Goal: Information Seeking & Learning: Learn about a topic

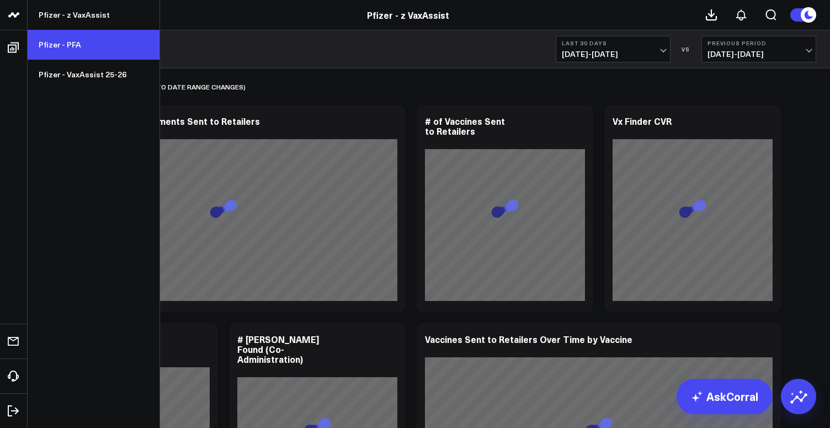
click at [49, 47] on link "Pfizer - PFA" at bounding box center [94, 45] width 132 height 30
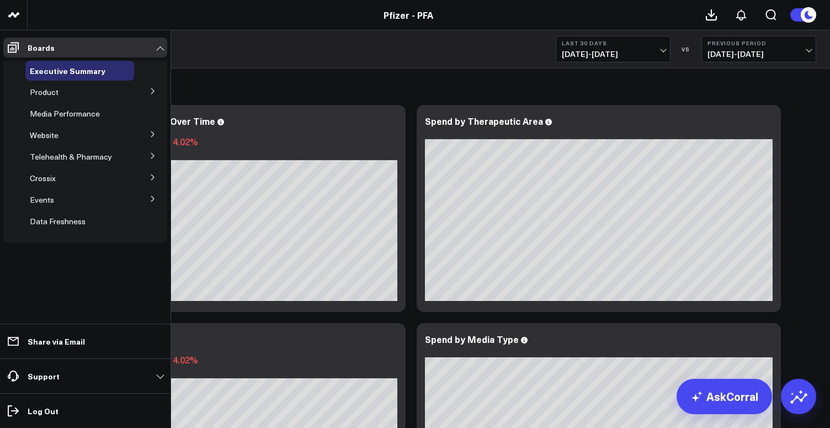
click at [106, 97] on div "Product" at bounding box center [79, 92] width 109 height 20
click at [156, 90] on icon at bounding box center [153, 91] width 7 height 7
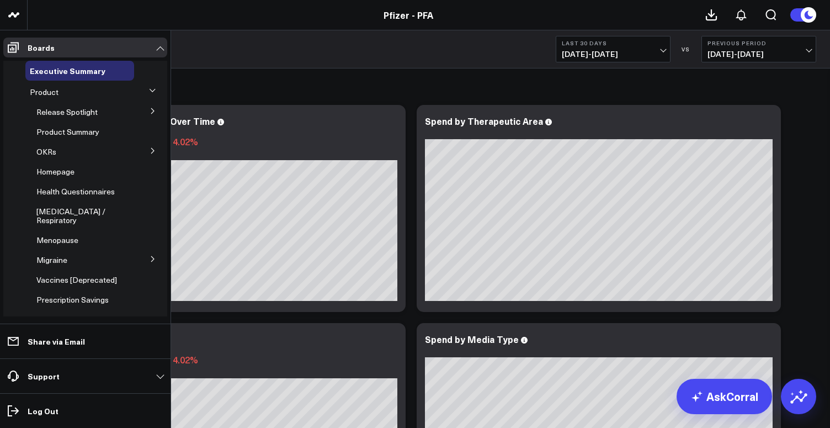
click at [150, 110] on icon at bounding box center [153, 111] width 7 height 7
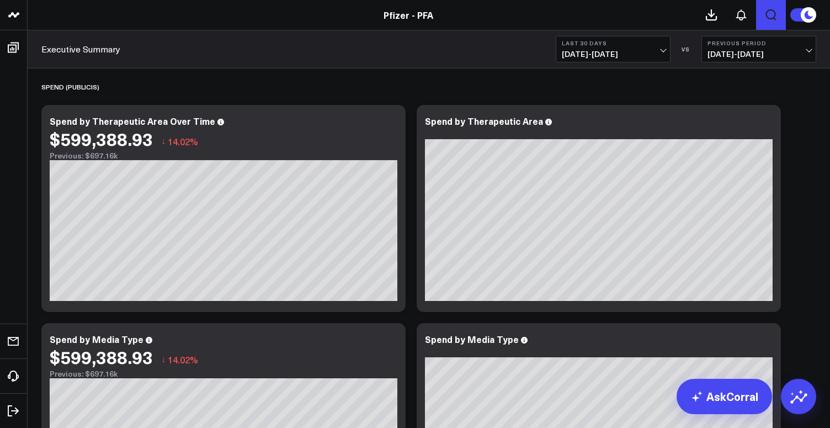
click at [773, 10] on icon "Open search" at bounding box center [771, 14] width 13 height 13
click at [497, 43] on button "submit" at bounding box center [503, 49] width 13 height 13
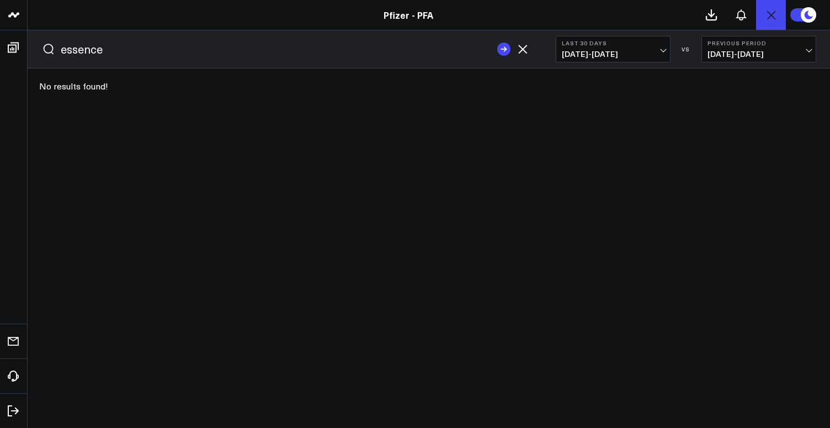
type input "essence"
click at [497, 43] on button "submit" at bounding box center [503, 49] width 13 height 13
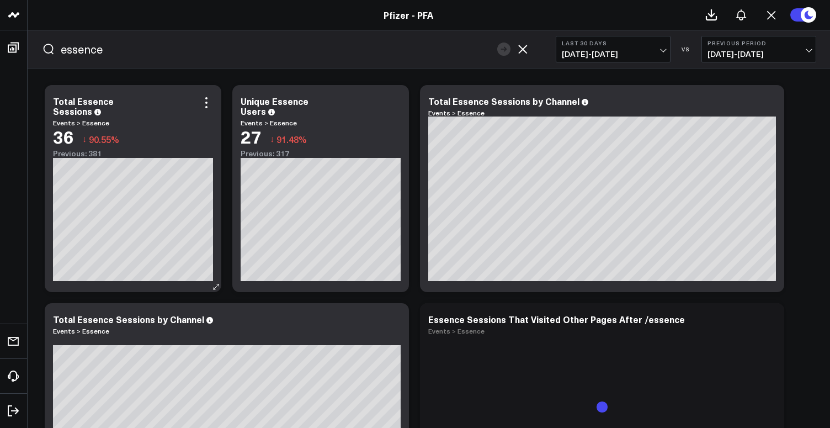
click at [65, 126] on div "36" at bounding box center [63, 136] width 21 height 20
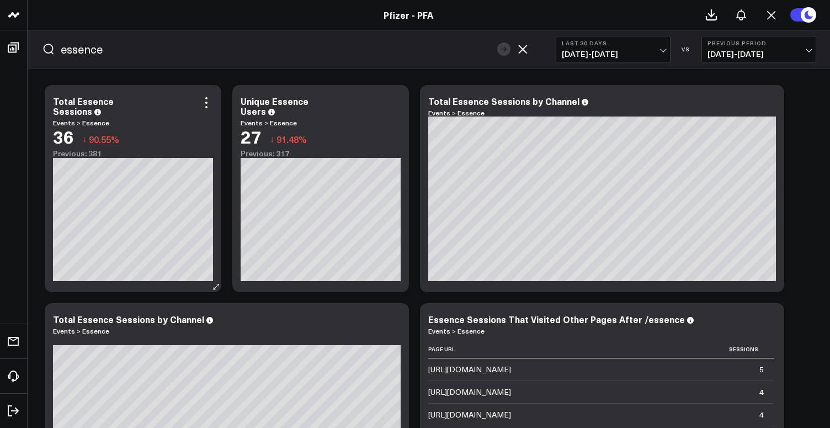
click at [63, 123] on link "Events > Essence" at bounding box center [81, 122] width 56 height 9
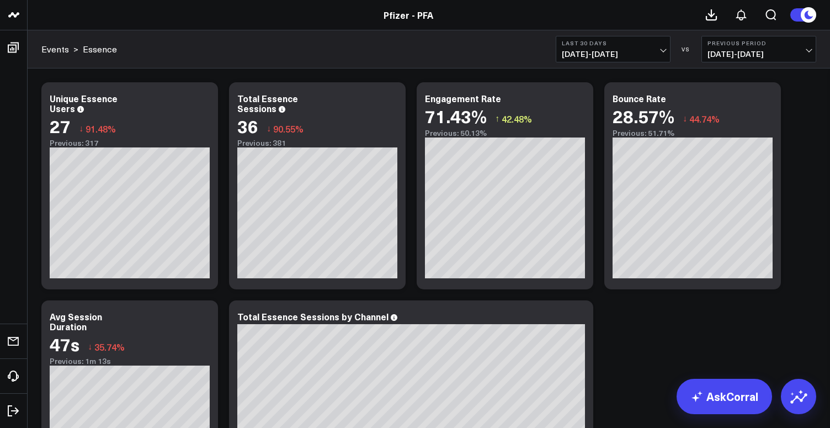
click at [630, 59] on span "08/05/25 - 09/03/25" at bounding box center [613, 54] width 103 height 9
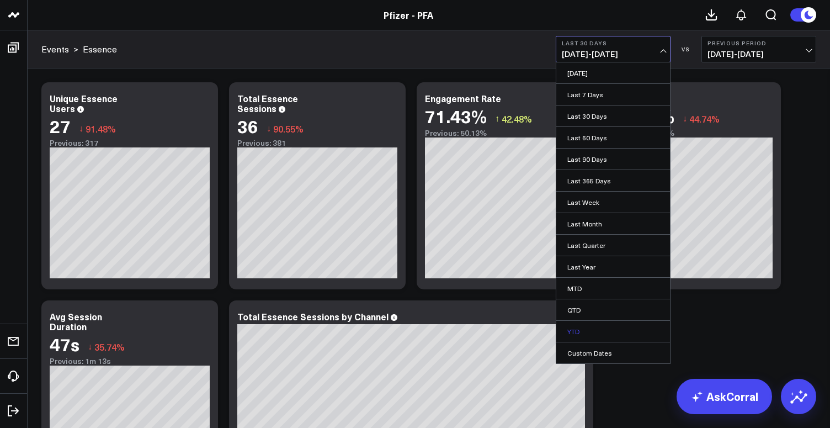
click at [581, 327] on link "YTD" at bounding box center [614, 331] width 114 height 21
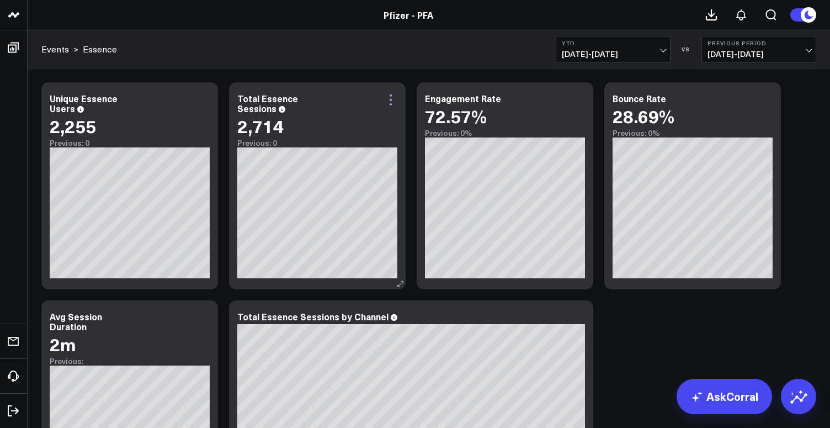
click at [389, 101] on icon at bounding box center [390, 99] width 13 height 13
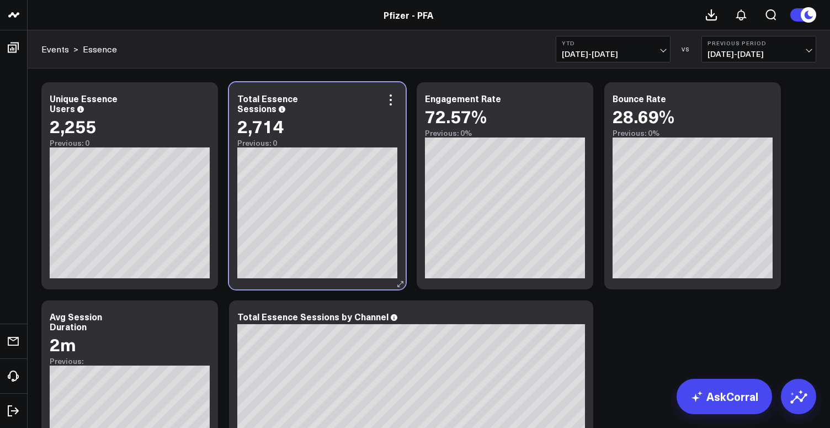
click at [341, 95] on div "Total Essence Sessions" at bounding box center [317, 103] width 160 height 20
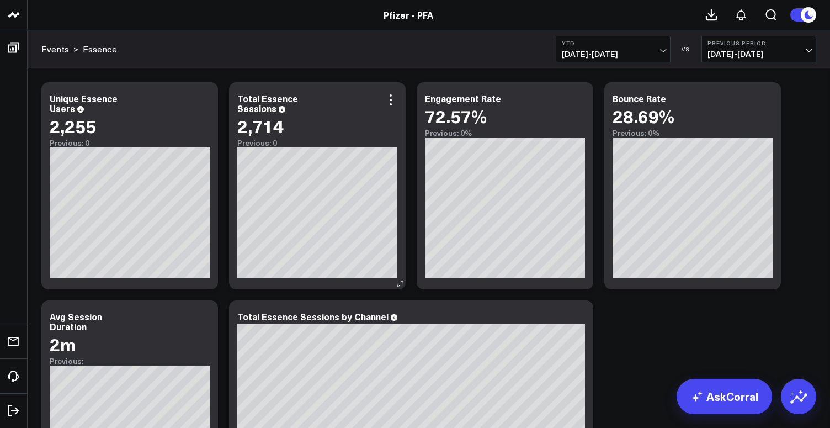
click at [341, 95] on div "Total Essence Sessions" at bounding box center [317, 103] width 160 height 20
click at [628, 53] on span "01/01/25 - 09/03/25" at bounding box center [613, 54] width 103 height 9
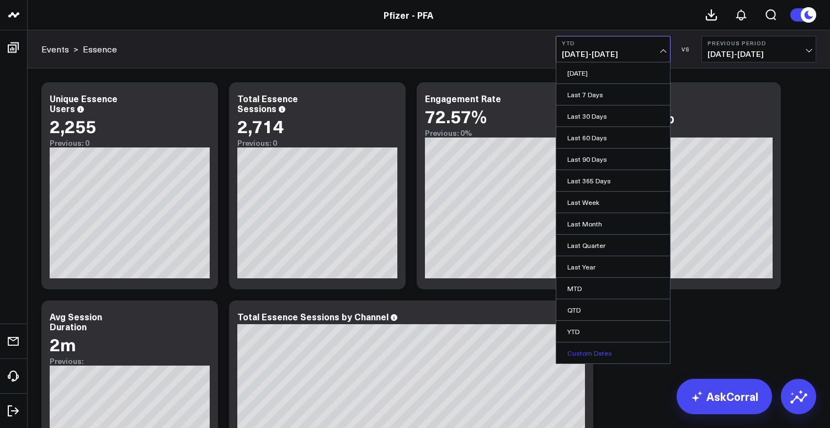
click at [581, 349] on link "Custom Dates" at bounding box center [614, 352] width 114 height 21
select select "8"
select select "2025"
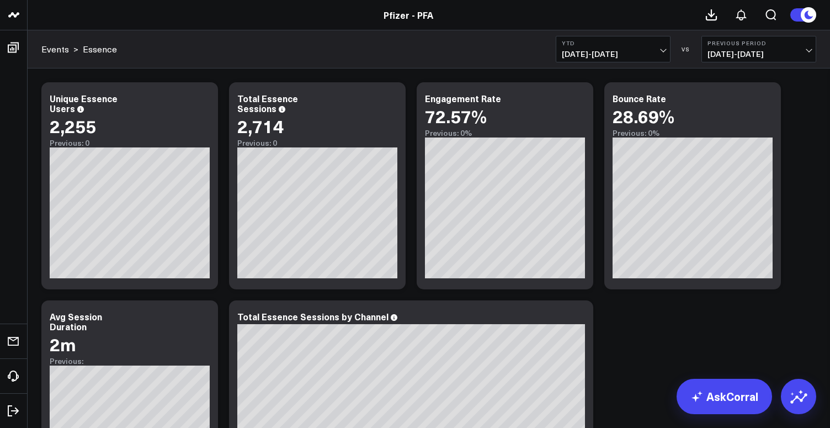
click at [621, 50] on span "01/01/25 - 09/03/25" at bounding box center [613, 54] width 103 height 9
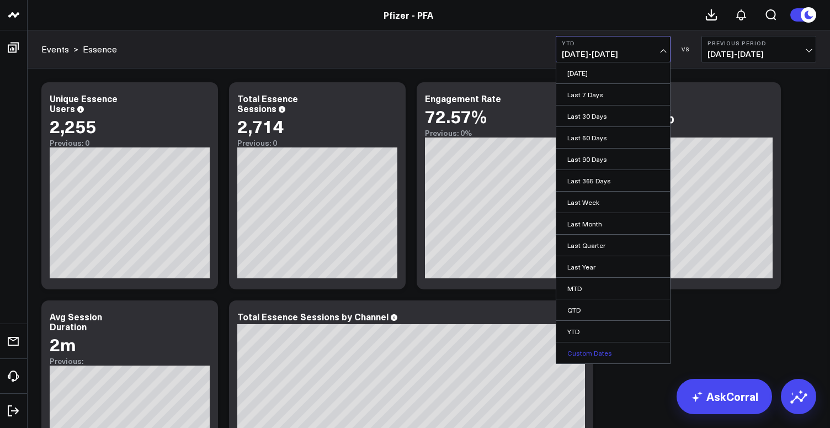
click at [598, 354] on link "Custom Dates" at bounding box center [614, 352] width 114 height 21
select select "8"
select select "2025"
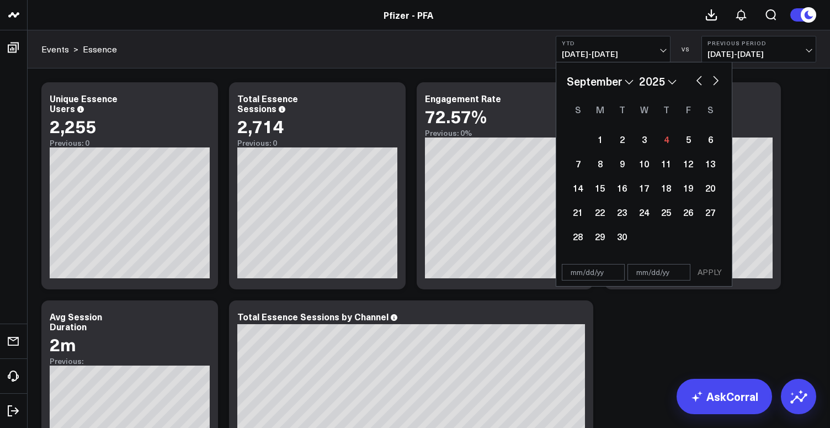
click at [603, 80] on select "January February March April May June July August September October November De…" at bounding box center [600, 81] width 67 height 17
select select "5"
select select "2025"
click at [578, 185] on div "15" at bounding box center [578, 188] width 22 height 22
type input "06/15/25"
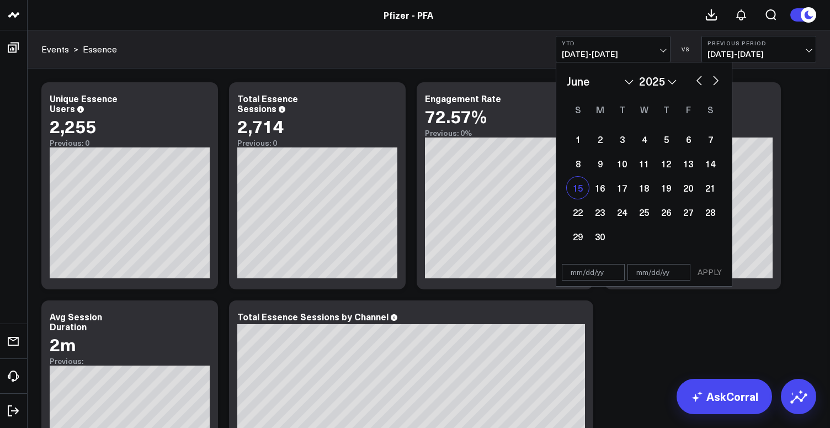
select select "5"
select select "2025"
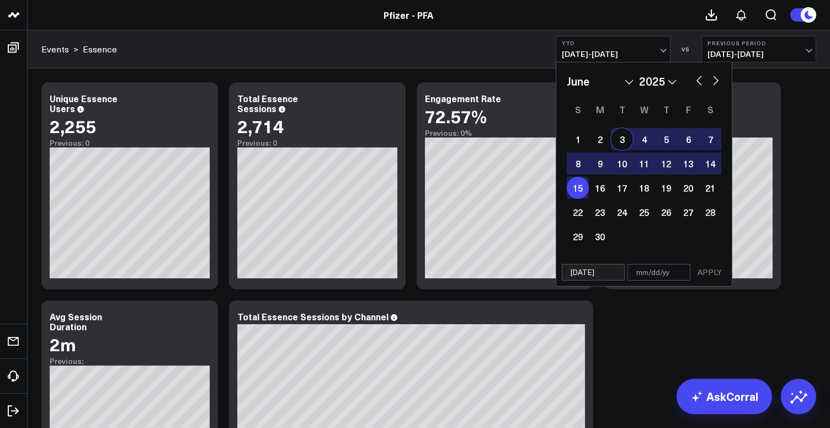
click at [614, 82] on select "January February March April May June July August September October November De…" at bounding box center [600, 81] width 67 height 17
click at [658, 272] on input "text" at bounding box center [659, 272] width 63 height 17
select select "5"
select select "2025"
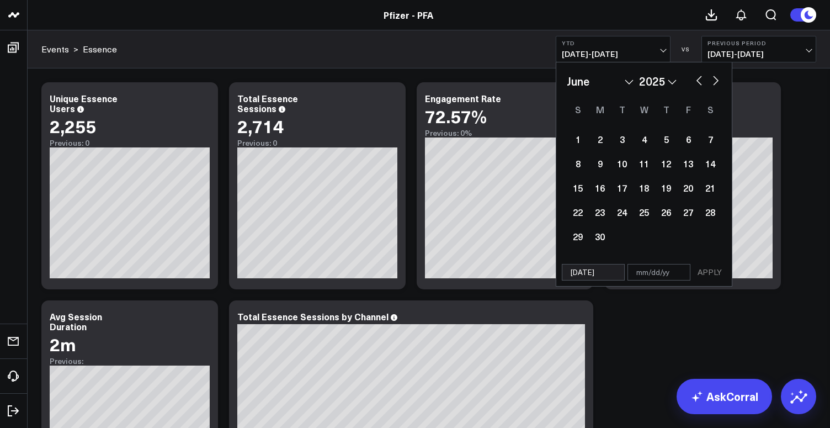
click at [591, 82] on select "January February March April May June July August September October November De…" at bounding box center [600, 81] width 67 height 17
select select "6"
select select "2025"
click at [713, 166] on div "12" at bounding box center [710, 163] width 22 height 22
type input "07/12/25"
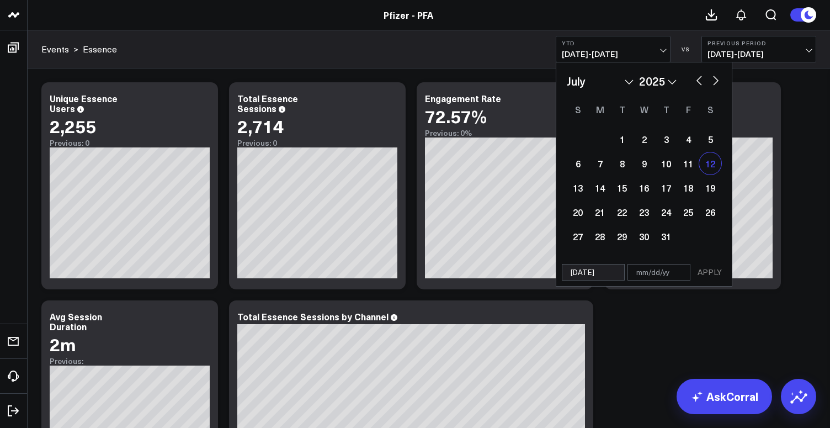
select select "6"
select select "2025"
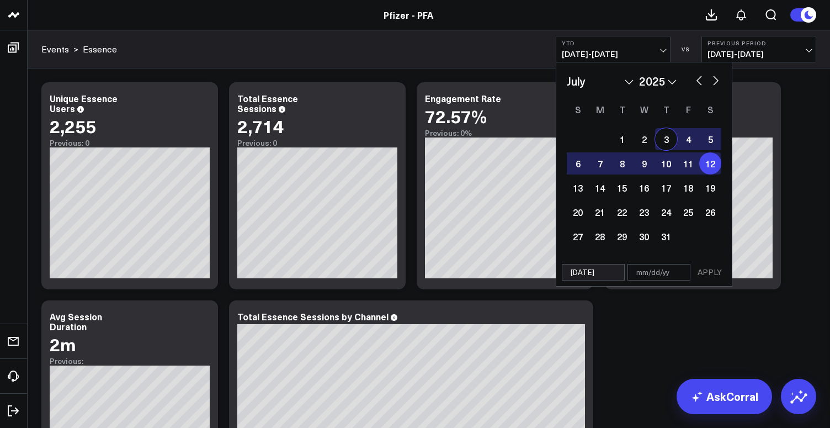
click at [699, 79] on button "button" at bounding box center [699, 79] width 11 height 13
select select "5"
select select "2025"
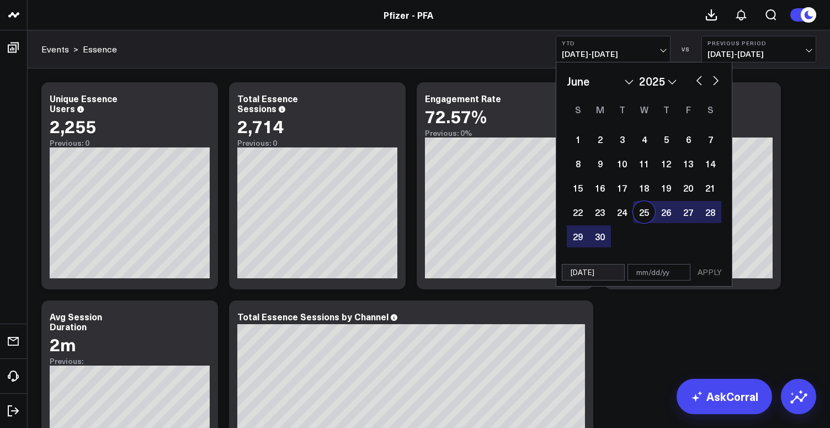
click at [639, 212] on div "25" at bounding box center [644, 212] width 22 height 22
type input "06/25/25"
type input "07/12/25"
select select "5"
select select "2025"
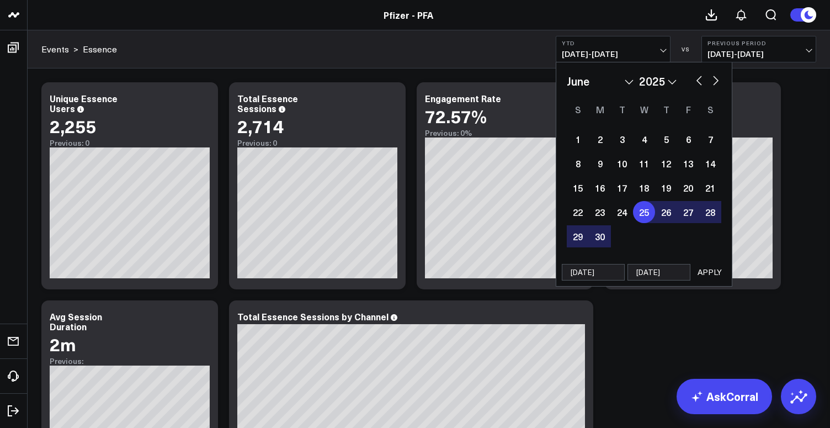
click at [709, 272] on button "APPLY" at bounding box center [709, 272] width 33 height 17
